Goal: Information Seeking & Learning: Learn about a topic

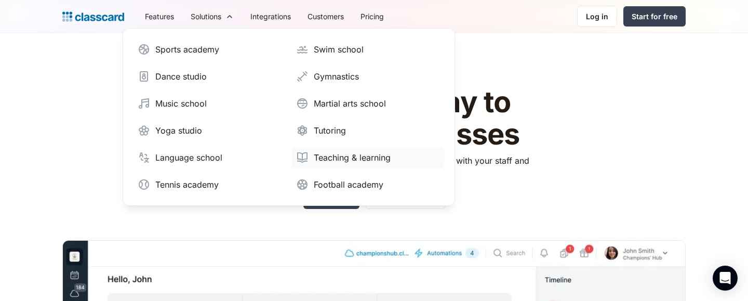
click at [350, 157] on div "Teaching & learning" at bounding box center [352, 157] width 77 height 12
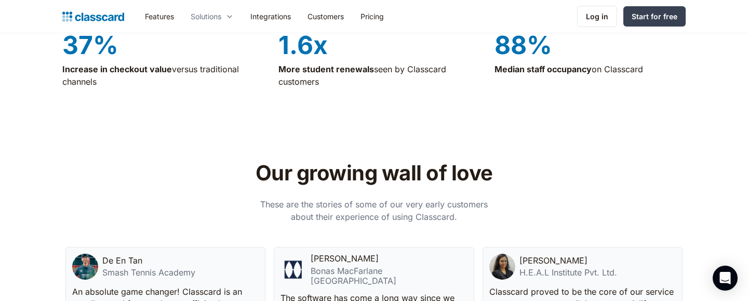
scroll to position [2391, 0]
